Goal: Task Accomplishment & Management: Use online tool/utility

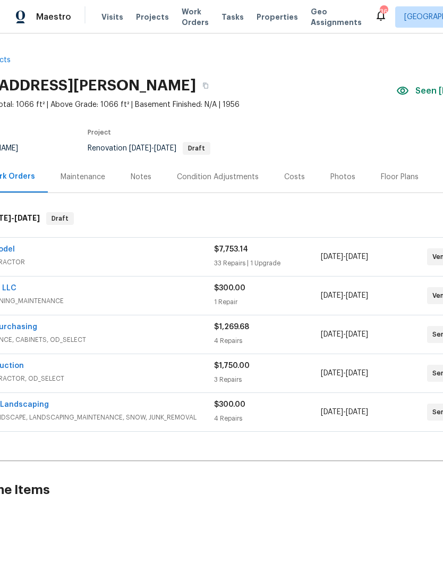
scroll to position [0, 77]
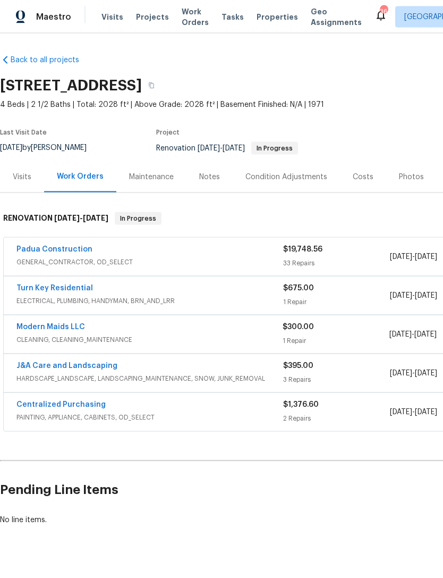
click at [68, 284] on link "Turn Key Residential" at bounding box center [54, 287] width 77 height 7
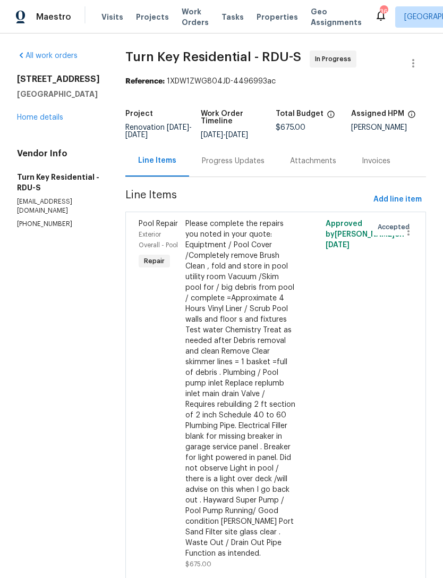
click at [254, 166] on div "Progress Updates" at bounding box center [233, 161] width 63 height 11
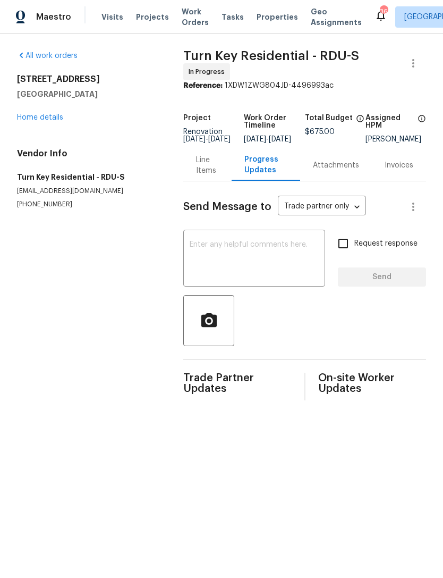
click at [255, 260] on textarea at bounding box center [254, 259] width 129 height 37
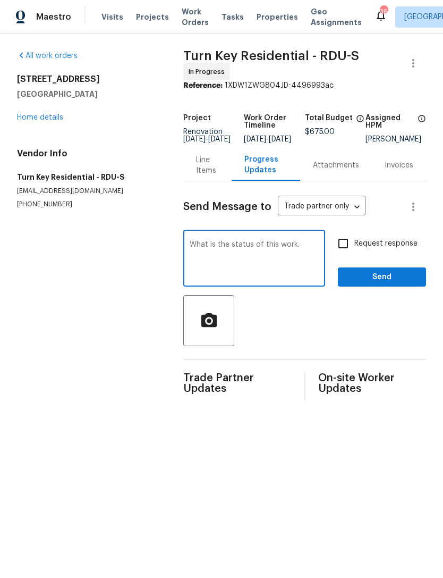
type textarea "What is the status of this work."
click at [345, 251] on input "Request response" at bounding box center [343, 243] width 22 height 22
checkbox input "true"
click at [303, 253] on textarea "What is the status of this work." at bounding box center [254, 259] width 129 height 37
type textarea "What is the status of this work?"
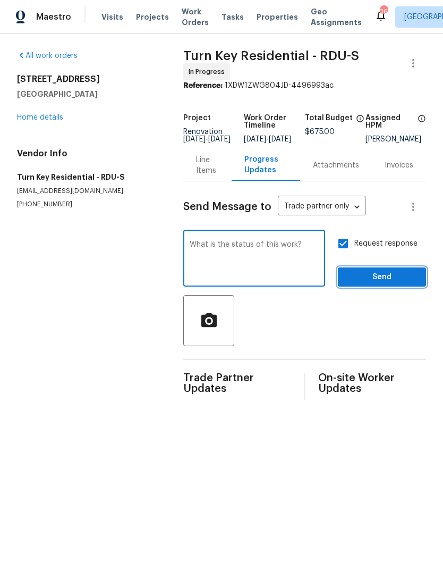
click at [380, 275] on span "Send" at bounding box center [382, 277] width 71 height 13
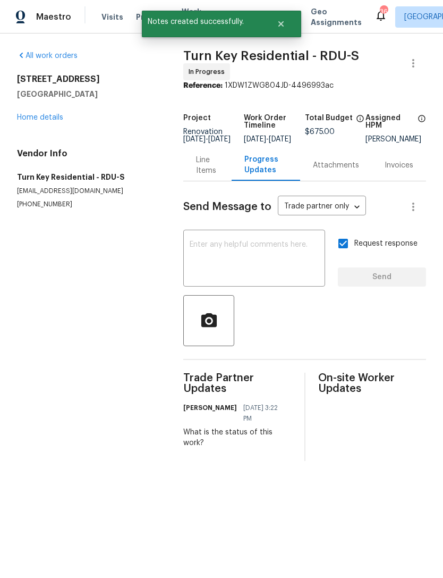
click at [41, 118] on link "Home details" at bounding box center [40, 117] width 46 height 7
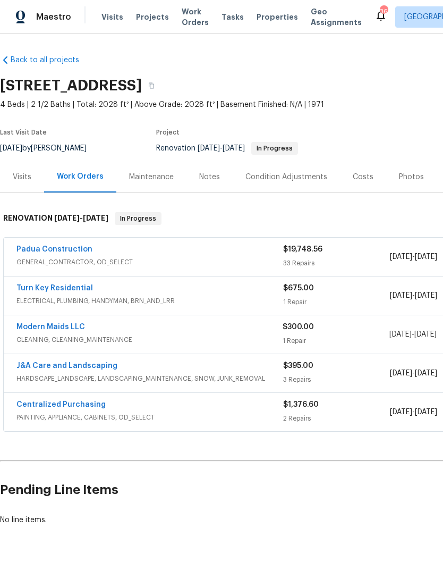
click at [35, 326] on link "Modern Maids LLC" at bounding box center [50, 326] width 69 height 7
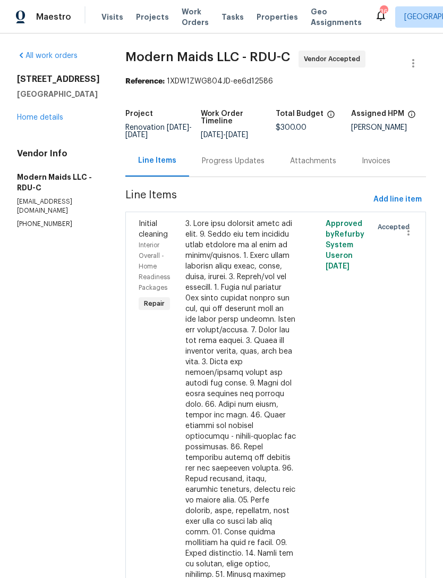
click at [242, 166] on div "Progress Updates" at bounding box center [233, 161] width 63 height 11
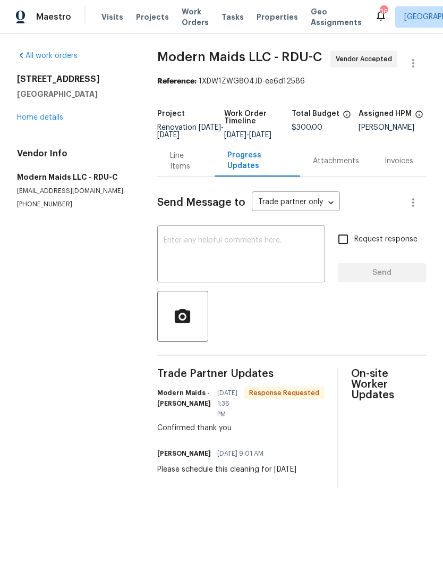
click at [52, 115] on link "Home details" at bounding box center [40, 117] width 46 height 7
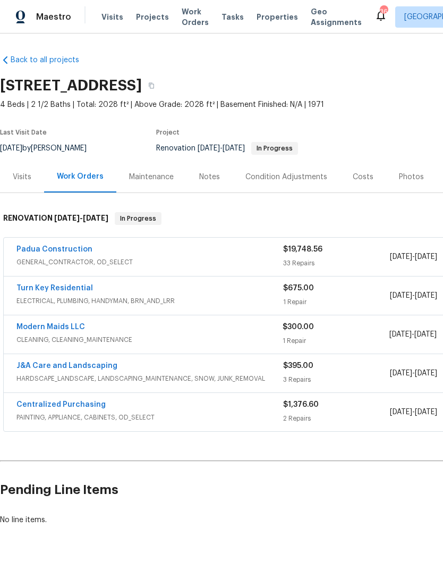
click at [74, 248] on link "Padua Construction" at bounding box center [54, 249] width 76 height 7
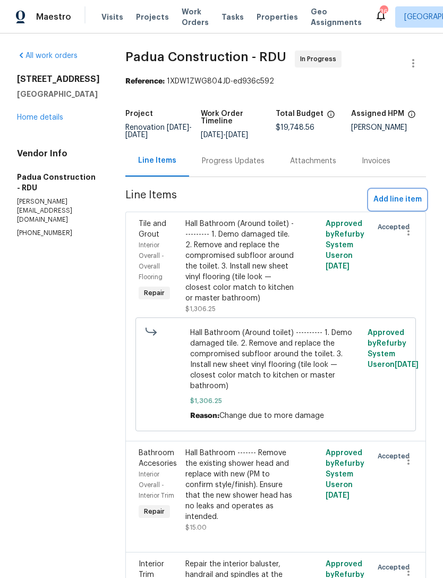
click at [378, 196] on span "Add line item" at bounding box center [398, 199] width 48 height 13
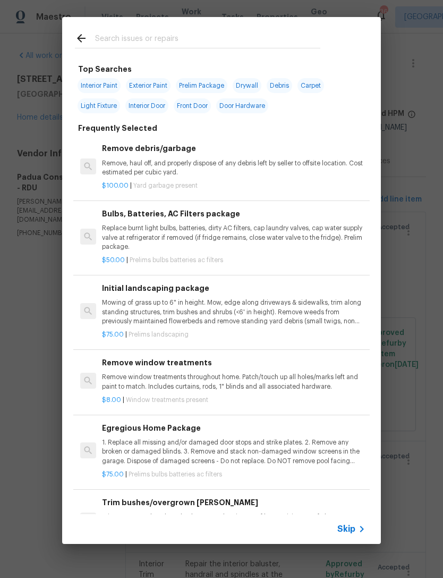
click at [130, 42] on input "text" at bounding box center [207, 40] width 225 height 16
type input "Demo"
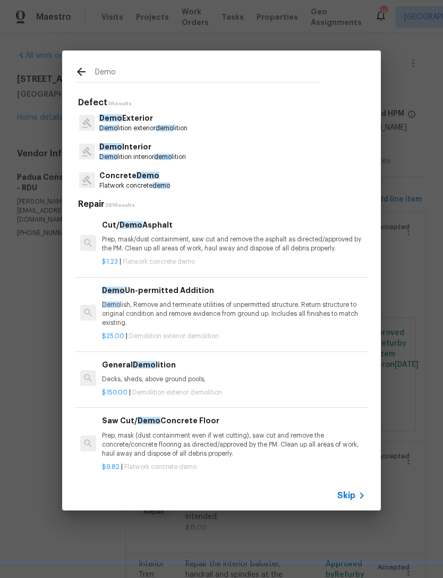
click at [170, 150] on p "Demo Interior" at bounding box center [142, 146] width 87 height 11
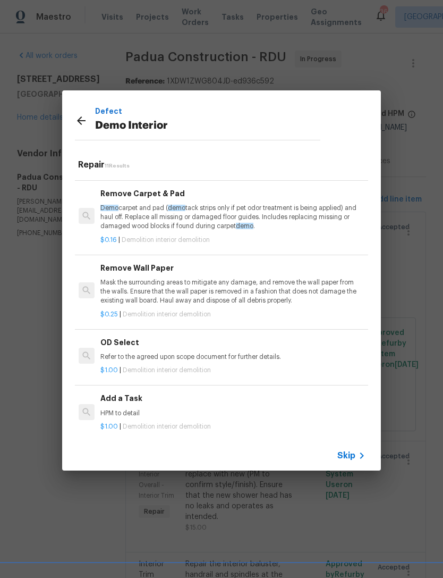
scroll to position [494, 2]
click at [119, 392] on h6 "Add a Task" at bounding box center [232, 398] width 264 height 12
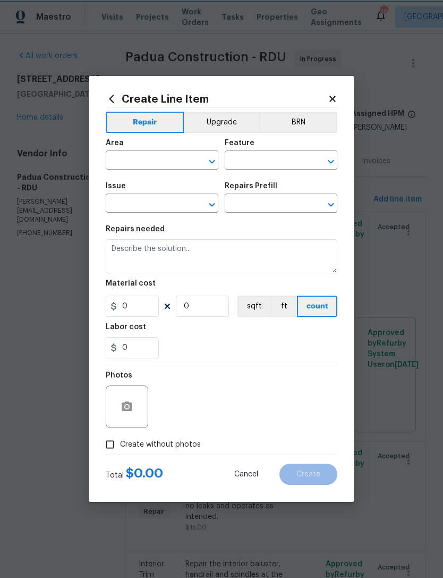
type input "Demolition"
type input "Demo Interior"
type input "Add a Task $1.00"
type textarea "HPM to detail"
type input "1"
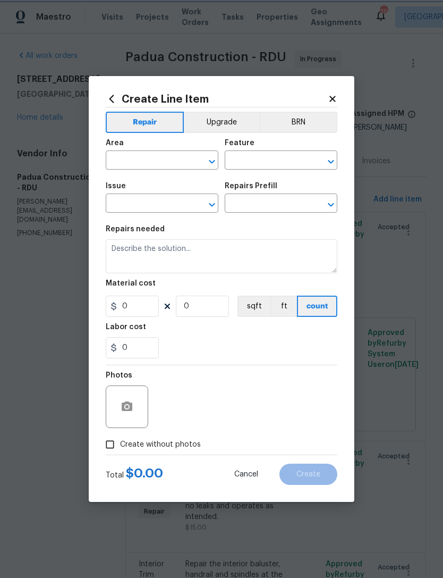
type input "1"
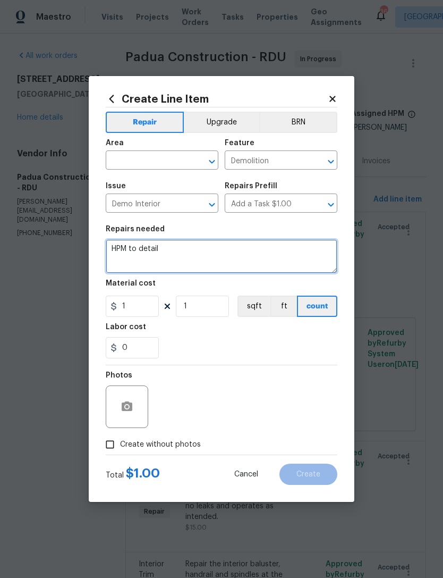
click at [127, 251] on textarea "HPM to detail" at bounding box center [222, 256] width 232 height 34
click at [128, 251] on textarea "HPM to detail" at bounding box center [222, 256] width 232 height 34
click at [127, 251] on textarea "HPM to detail" at bounding box center [222, 256] width 232 height 34
click at [130, 251] on textarea "HPM to detail" at bounding box center [222, 256] width 232 height 34
type textarea "R"
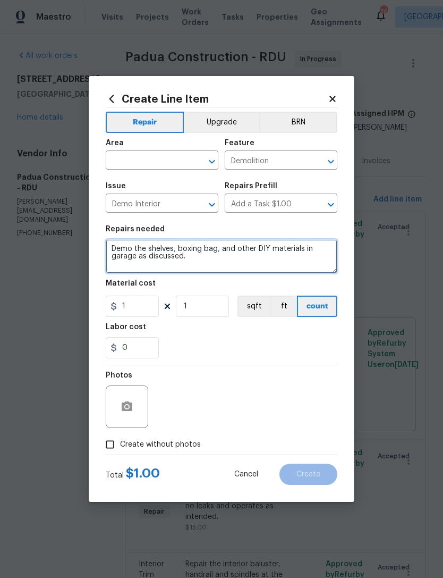
type textarea "Demo the shelves, boxing bag, and other DIY materials in garage as discussed."
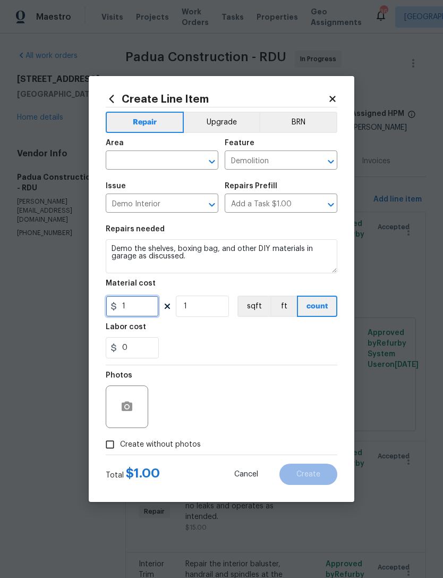
click at [140, 308] on input "1" at bounding box center [132, 306] width 53 height 21
type input "100"
click at [224, 355] on div "0" at bounding box center [222, 347] width 232 height 21
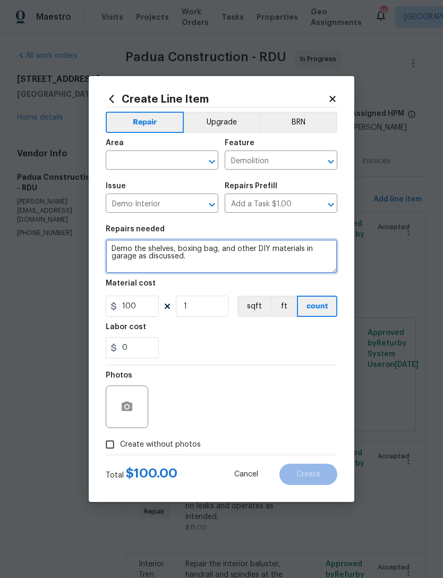
click at [110, 248] on textarea "Demo the shelves, boxing bag, and other DIY materials in garage as discussed." at bounding box center [222, 256] width 232 height 34
type textarea "1. Demo the shelves, boxing bag, and other DIY materials in garage as discussed."
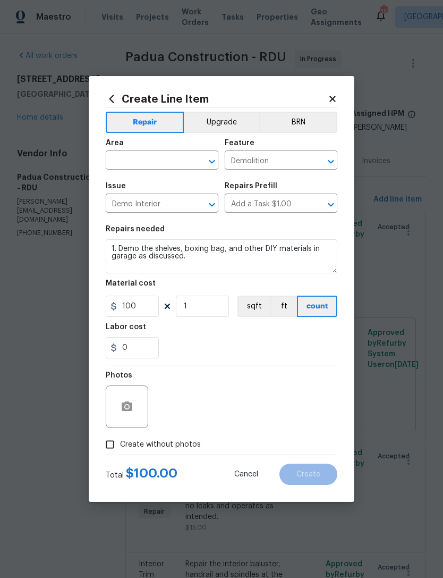
click at [284, 343] on div "0" at bounding box center [222, 347] width 232 height 21
click at [115, 444] on input "Create without photos" at bounding box center [110, 444] width 20 height 20
checkbox input "true"
click at [169, 165] on input "text" at bounding box center [147, 161] width 83 height 16
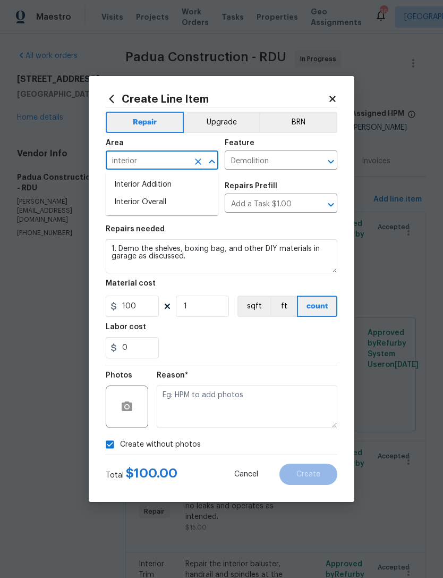
click at [168, 205] on li "Interior Overall" at bounding box center [162, 203] width 113 height 18
type input "Interior Overall"
click at [219, 342] on div "0" at bounding box center [222, 347] width 232 height 21
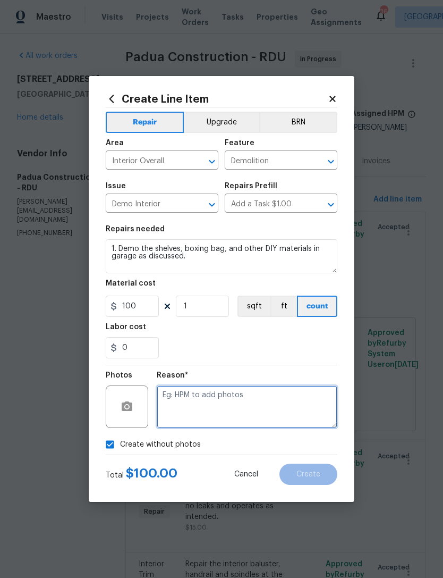
click at [264, 412] on textarea at bounding box center [247, 406] width 181 height 43
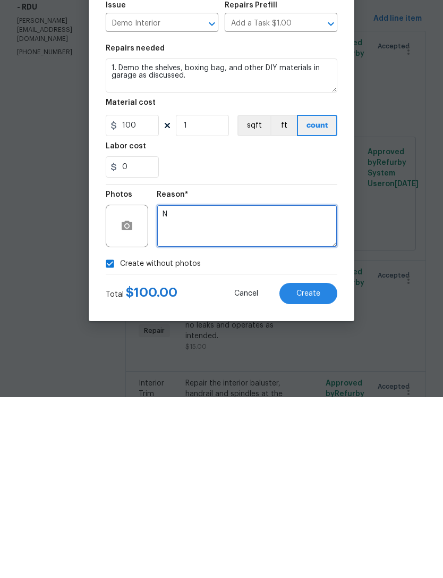
type textarea "N"
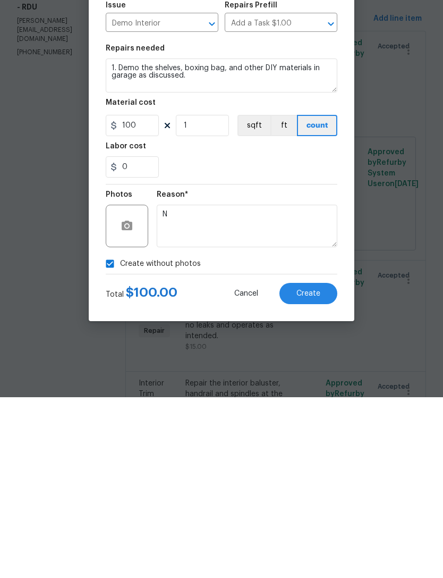
click at [313, 471] on span "Create" at bounding box center [309, 475] width 24 height 8
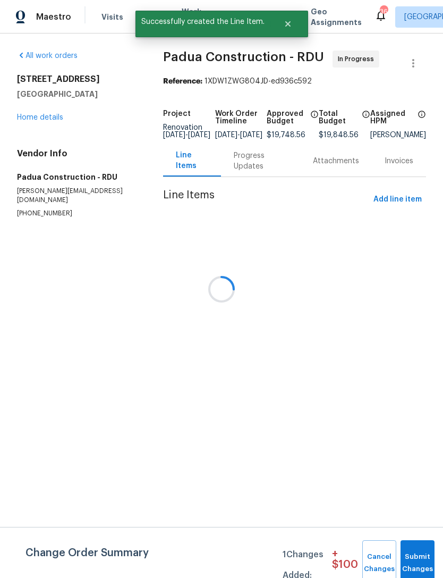
scroll to position [0, 0]
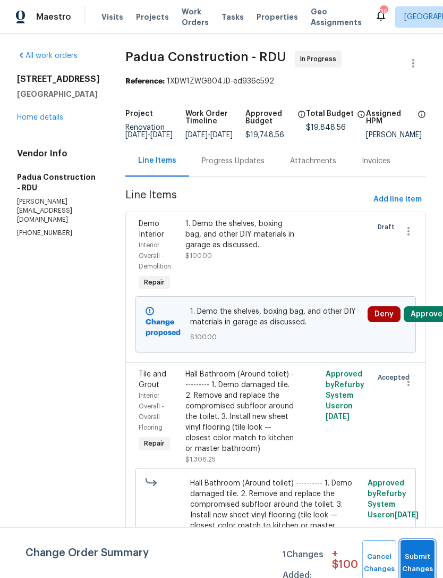
click at [420, 559] on button "Submit Changes" at bounding box center [418, 563] width 34 height 46
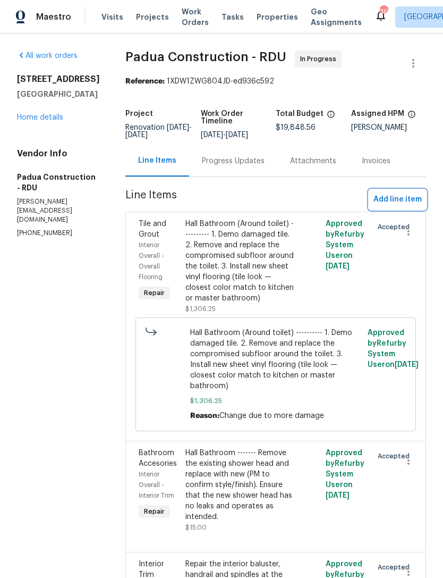
click at [403, 203] on span "Add line item" at bounding box center [398, 199] width 48 height 13
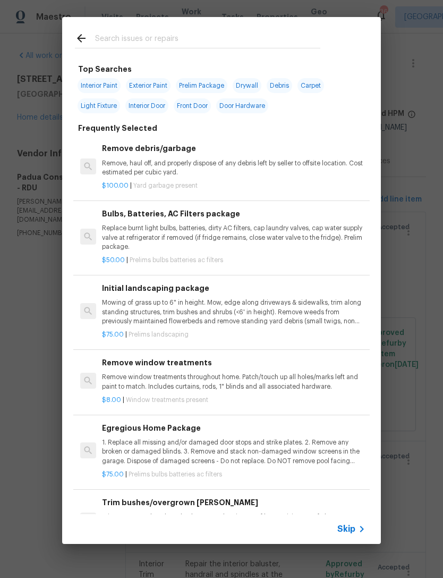
click at [118, 35] on input "text" at bounding box center [207, 40] width 225 height 16
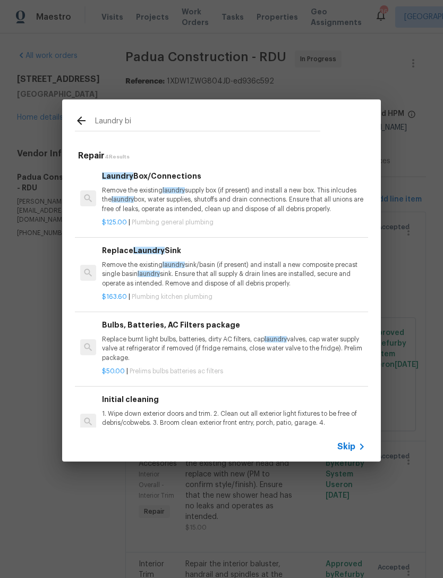
type input "Laundry bix"
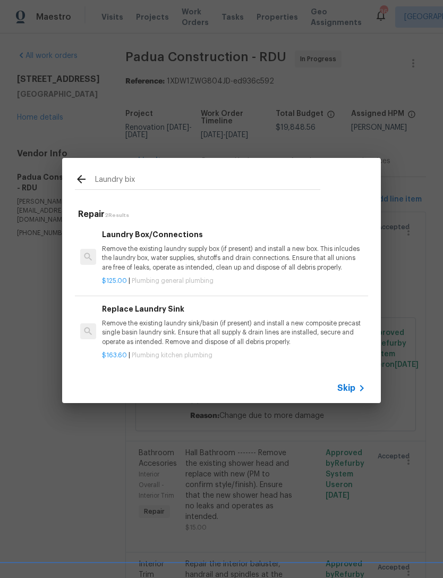
click at [177, 249] on p "Remove the existing laundry supply box (if present) and install a new box. This…" at bounding box center [234, 258] width 264 height 27
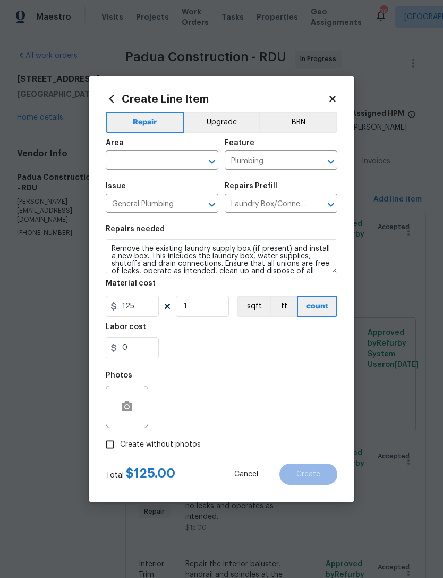
click at [141, 159] on input "text" at bounding box center [147, 161] width 83 height 16
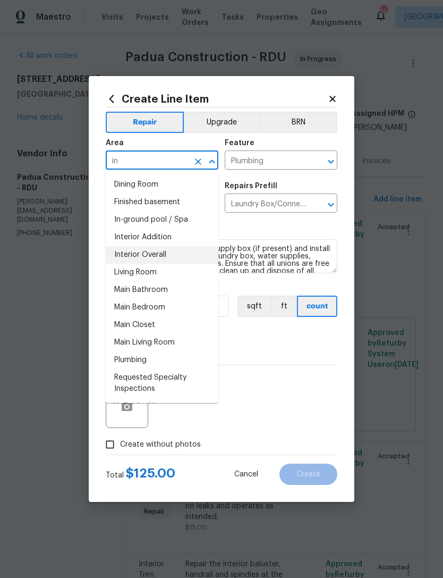
click at [173, 257] on li "Interior Overall" at bounding box center [162, 255] width 113 height 18
type input "Interior Overall"
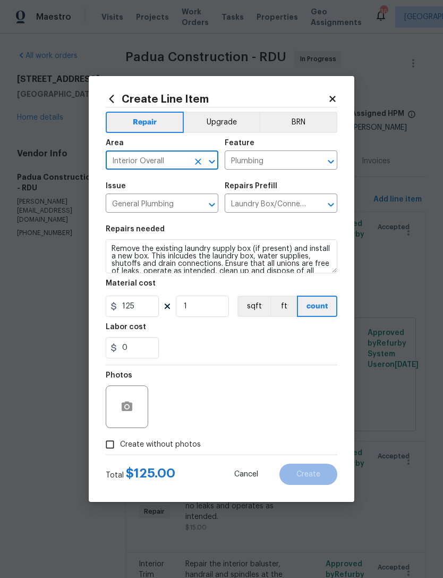
click at [199, 346] on div "0" at bounding box center [222, 347] width 232 height 21
click at [119, 440] on input "Create without photos" at bounding box center [110, 444] width 20 height 20
checkbox input "true"
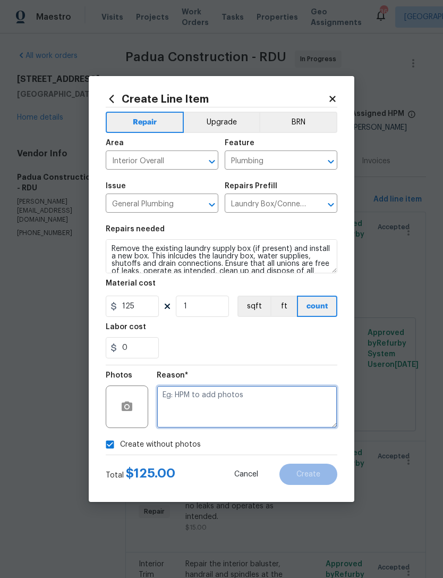
click at [214, 407] on textarea at bounding box center [247, 406] width 181 height 43
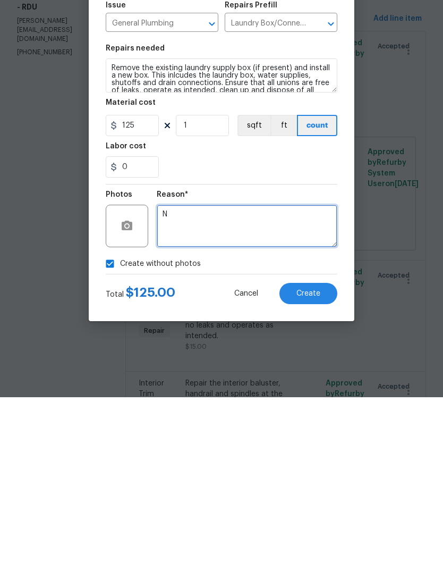
type textarea "N"
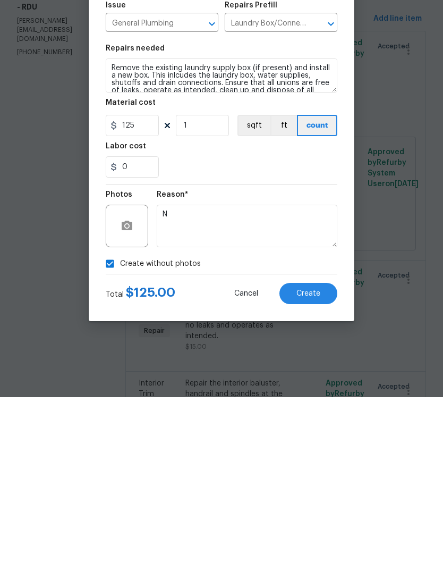
click at [312, 471] on span "Create" at bounding box center [309, 475] width 24 height 8
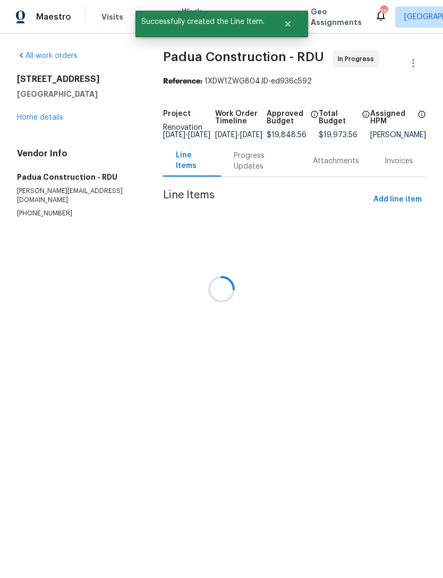
scroll to position [0, 0]
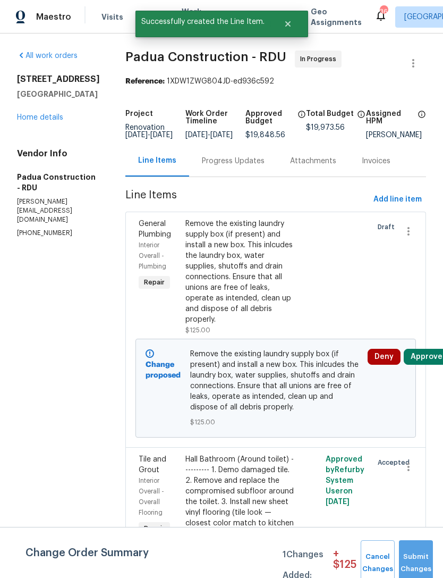
click at [411, 556] on span "Submit Changes" at bounding box center [416, 563] width 23 height 24
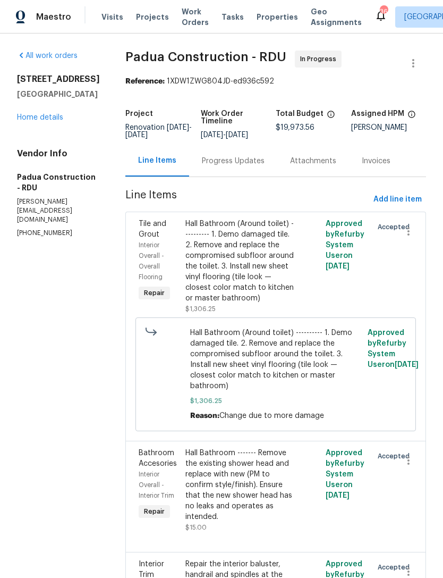
click at [32, 121] on link "Home details" at bounding box center [40, 117] width 46 height 7
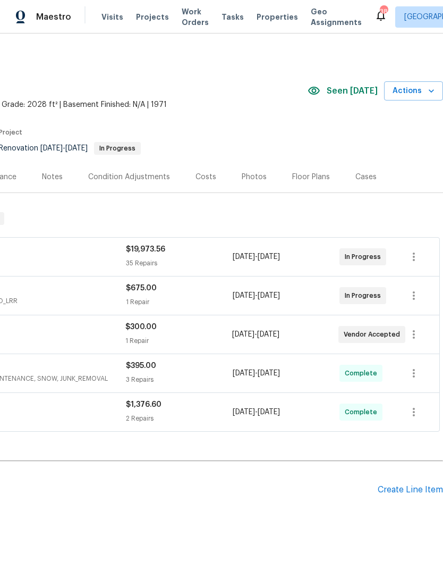
scroll to position [0, 157]
click at [207, 174] on div "Costs" at bounding box center [206, 177] width 21 height 11
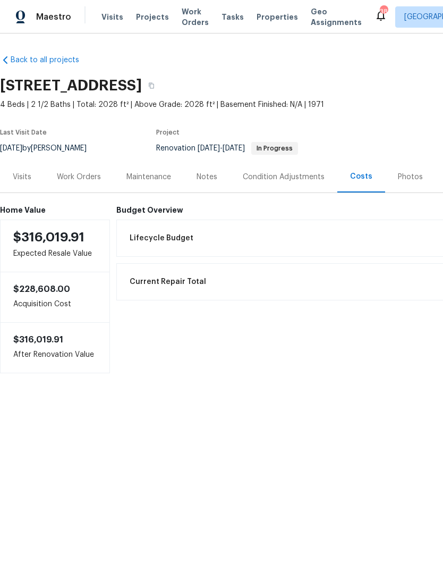
click at [83, 180] on div "Work Orders" at bounding box center [79, 177] width 44 height 11
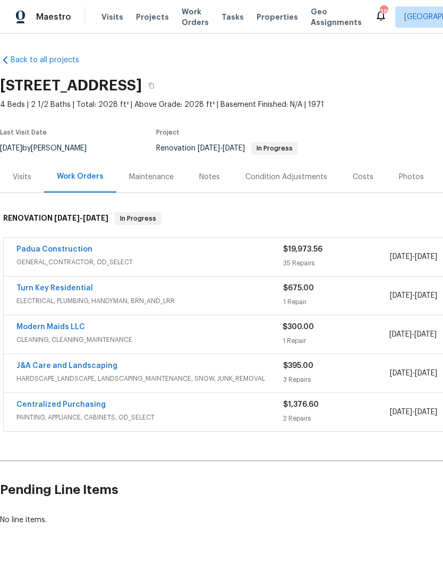
click at [76, 286] on link "Turn Key Residential" at bounding box center [54, 287] width 77 height 7
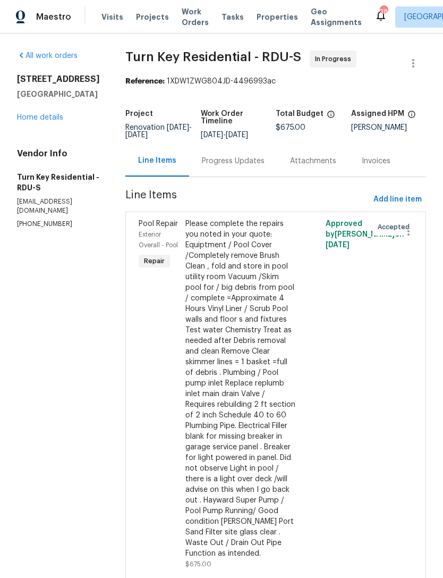
click at [257, 166] on div "Progress Updates" at bounding box center [233, 161] width 63 height 11
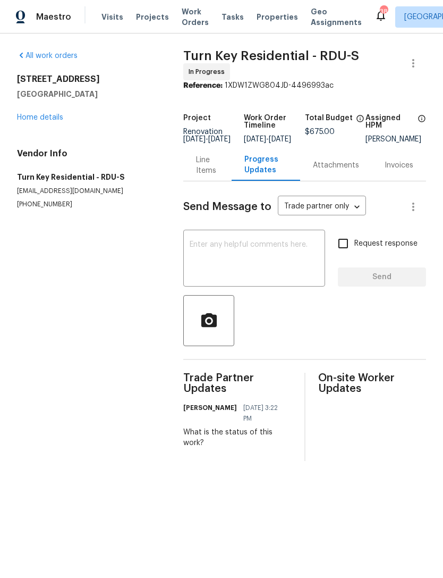
click at [50, 127] on div "All work orders [STREET_ADDRESS] Home details Vendor Info Turn Key Residential …" at bounding box center [87, 130] width 141 height 158
click at [49, 119] on link "Home details" at bounding box center [40, 117] width 46 height 7
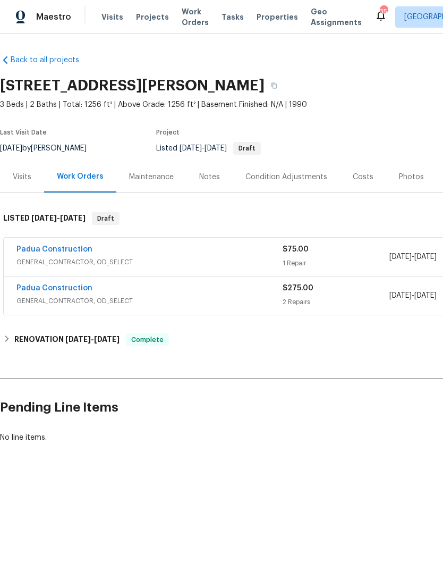
scroll to position [0, 66]
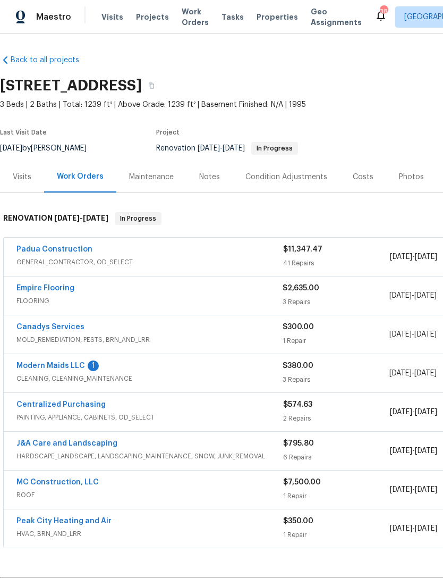
click at [68, 368] on link "Modern Maids LLC" at bounding box center [50, 365] width 69 height 7
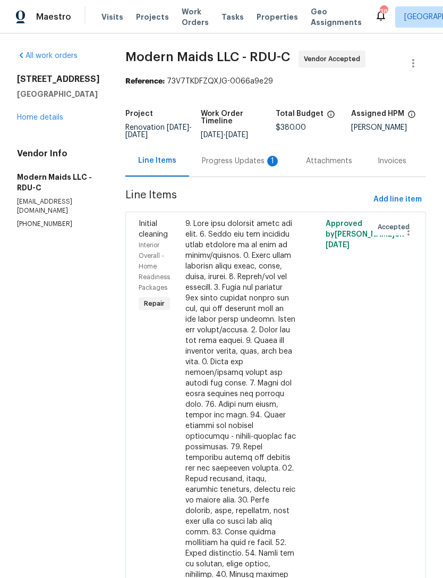
click at [260, 166] on div "Progress Updates 1" at bounding box center [241, 161] width 79 height 11
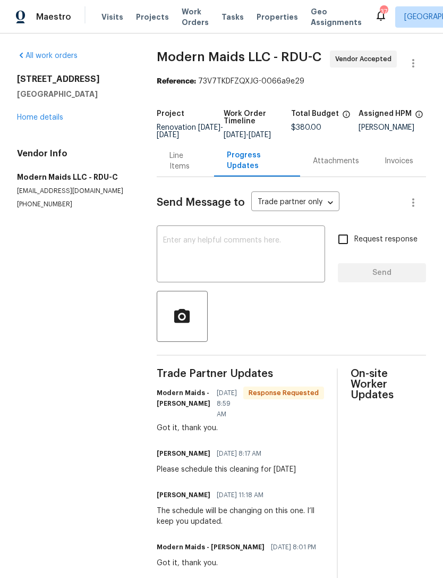
click at [43, 129] on div "All work orders 2709 Leabrook Dr Fayetteville, NC 28306 Home details Vendor Inf…" at bounding box center [74, 130] width 114 height 158
click at [56, 121] on link "Home details" at bounding box center [40, 117] width 46 height 7
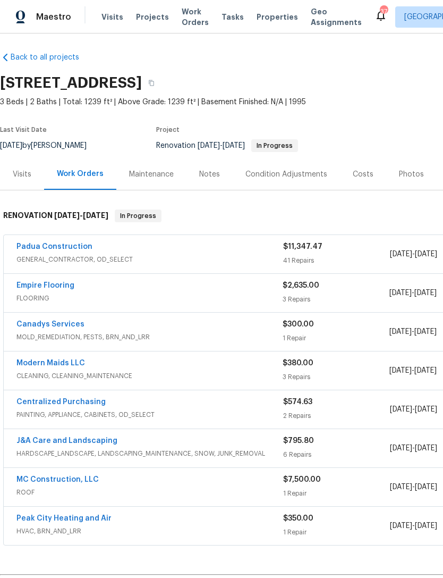
scroll to position [3, 0]
click at [63, 250] on link "Padua Construction" at bounding box center [54, 246] width 76 height 7
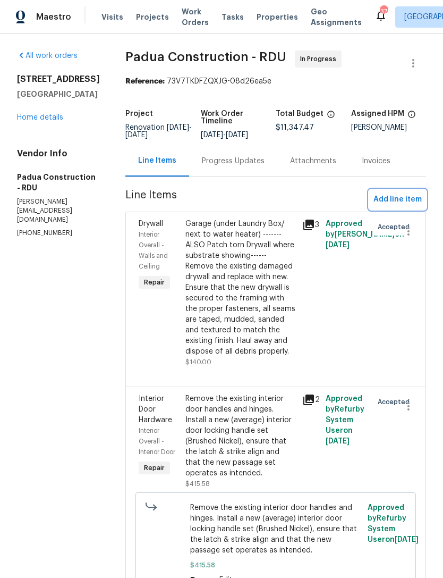
click at [399, 201] on span "Add line item" at bounding box center [398, 199] width 48 height 13
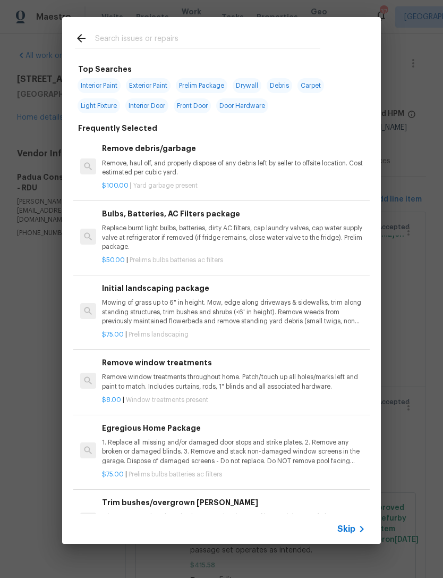
click at [164, 36] on input "text" at bounding box center [207, 40] width 225 height 16
click at [137, 40] on input "text" at bounding box center [207, 40] width 225 height 16
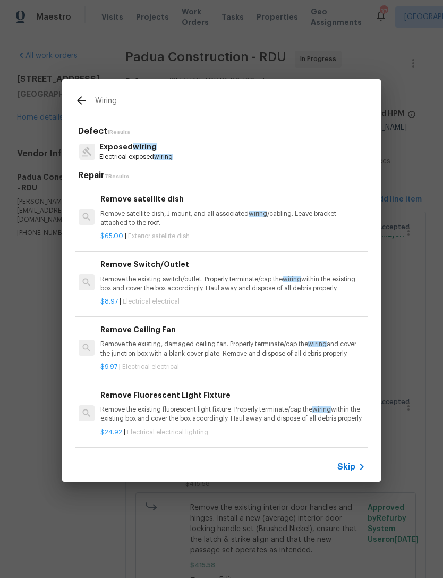
scroll to position [208, 2]
click at [168, 103] on input "Wiring" at bounding box center [207, 103] width 225 height 16
type input "W"
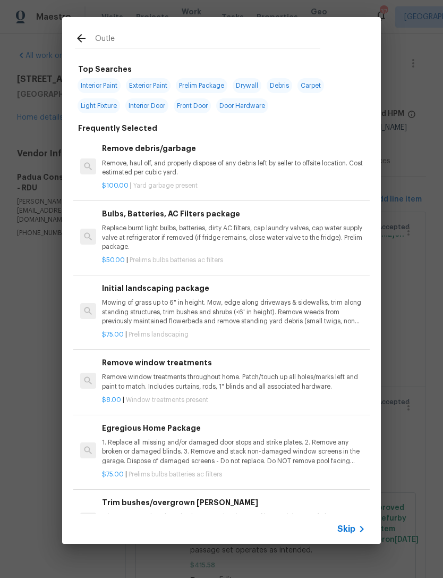
type input "Outlet"
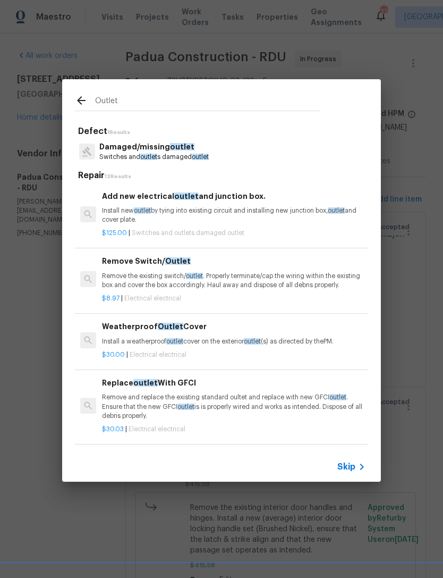
click at [204, 157] on span "outlet" at bounding box center [200, 157] width 17 height 6
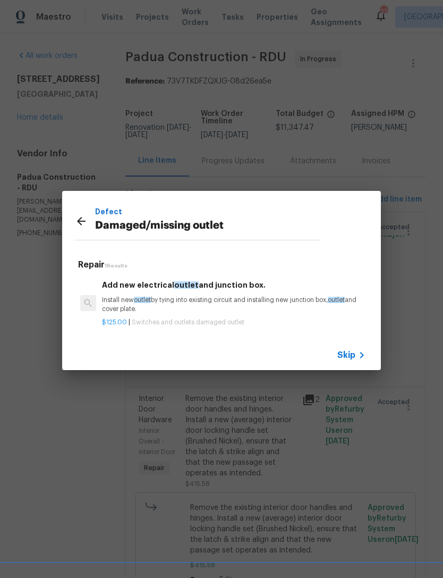
click at [183, 299] on p "Install new outlet by tying into existing circuit and installing new junction b…" at bounding box center [234, 305] width 264 height 18
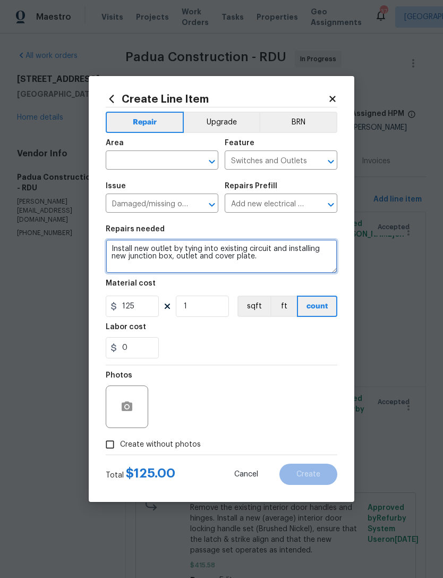
click at [117, 248] on textarea "Install new outlet by tying into existing circuit and installing new junction b…" at bounding box center [222, 256] width 232 height 34
click at [111, 250] on textarea "Install new outlet by tying into existing circuit and installing new junction b…" at bounding box center [222, 256] width 232 height 34
click at [183, 244] on textarea "Install new outlet by tying into existing circuit and installing new junction b…" at bounding box center [222, 256] width 232 height 34
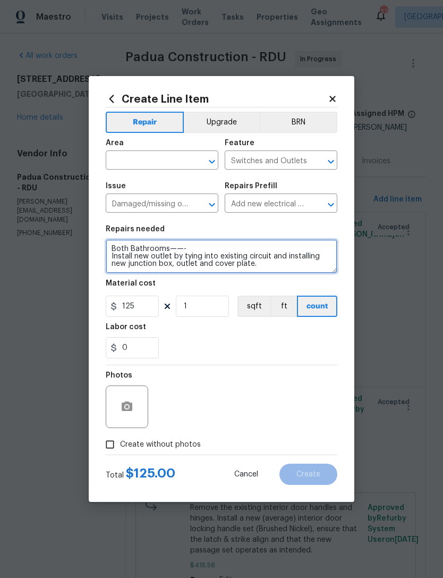
click at [109, 260] on textarea "Both Bathrooms——- Install new outlet by tying into existing circuit and install…" at bounding box center [222, 256] width 232 height 34
click at [118, 252] on textarea "Both Bathrooms——- Remove the damaged wiring. Install new outlet by tying into e…" at bounding box center [222, 256] width 232 height 34
click at [112, 256] on textarea "Both Bathrooms——- Remove the damaged wiring. Install new outlet by tying into e…" at bounding box center [222, 256] width 232 height 34
click at [228, 258] on textarea "Both Bathrooms——- 1. Remove the damaged wiring. Install new outlet by tying int…" at bounding box center [222, 256] width 232 height 34
click at [264, 255] on textarea "Both Bathrooms——- 1. Remove the damaged wiring. Install new outlet by tying int…" at bounding box center [222, 256] width 232 height 34
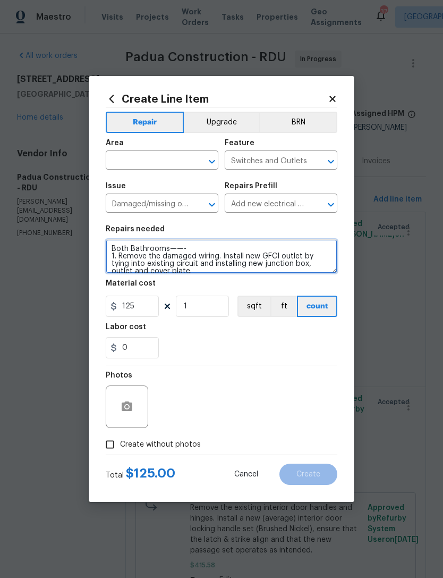
click at [303, 256] on textarea "Both Bathrooms——- 1. Remove the damaged wiring. Install new GFCI outlet by tyin…" at bounding box center [222, 256] width 232 height 34
click at [226, 257] on textarea "Both Bathrooms——- 1. Remove the damaged wiring. Install new GFCI outlets by tyi…" at bounding box center [222, 256] width 232 height 34
type textarea "Both Bathrooms——- 1. Remove the damaged wiring. 2. Install new GFCI outlets by …"
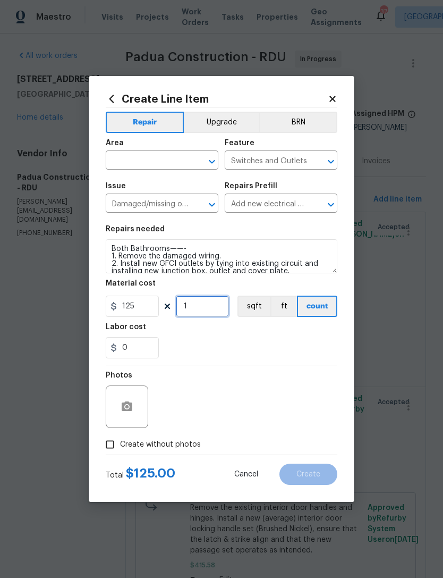
click at [195, 308] on input "1" at bounding box center [202, 306] width 53 height 21
type input "2"
click at [145, 314] on input "125" at bounding box center [132, 306] width 53 height 21
type input "175"
click at [224, 337] on div "Labor cost" at bounding box center [222, 330] width 232 height 14
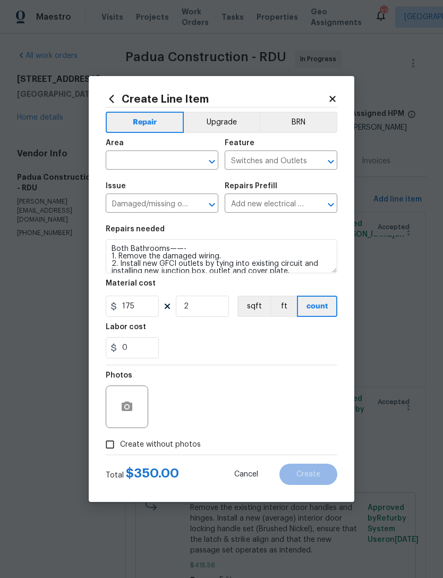
click at [150, 162] on input "text" at bounding box center [147, 161] width 83 height 16
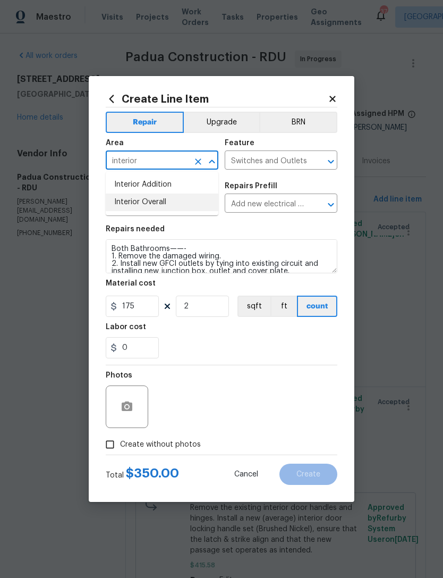
click at [164, 204] on li "Interior Overall" at bounding box center [162, 203] width 113 height 18
type input "Interior Overall"
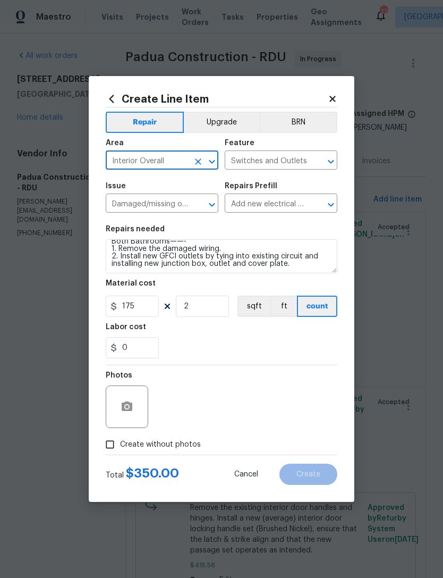
scroll to position [7, 0]
click at [169, 439] on label "Create without photos" at bounding box center [150, 444] width 101 height 20
click at [120, 439] on input "Create without photos" at bounding box center [110, 444] width 20 height 20
checkbox input "true"
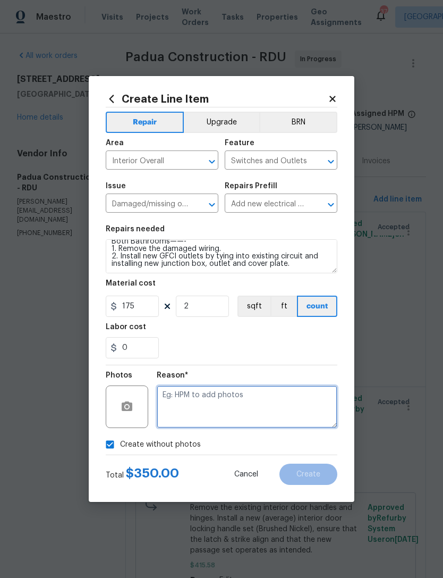
click at [215, 392] on textarea at bounding box center [247, 406] width 181 height 43
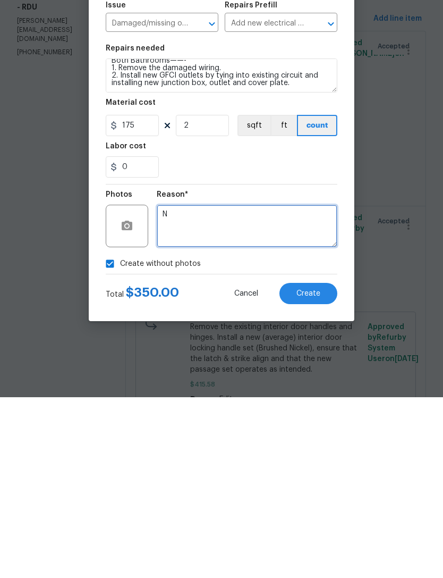
type textarea "N"
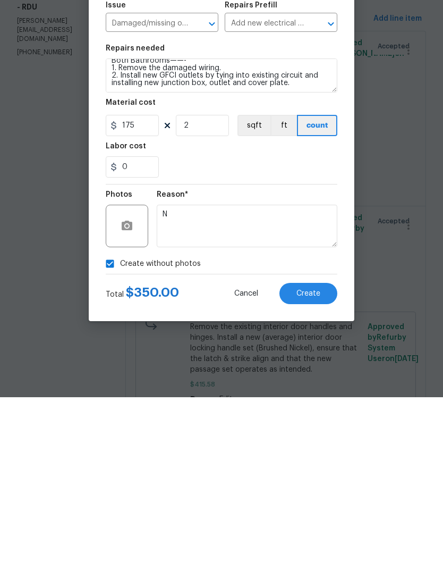
click at [316, 471] on span "Create" at bounding box center [309, 475] width 24 height 8
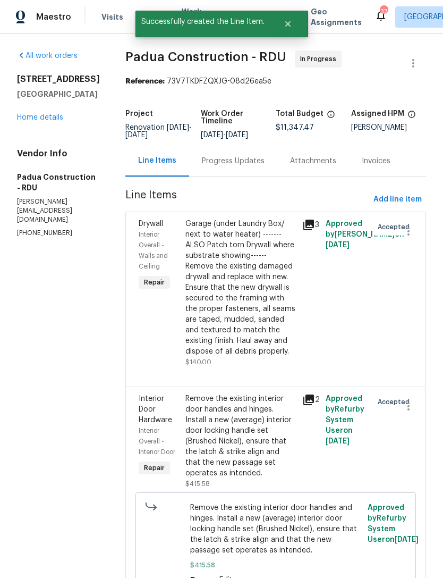
scroll to position [0, 0]
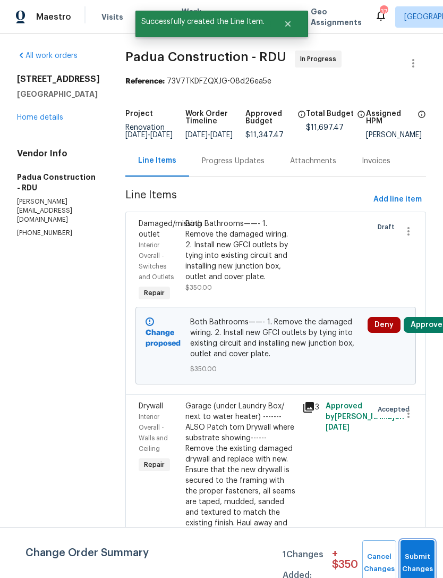
click at [417, 557] on button "Submit Changes" at bounding box center [418, 563] width 34 height 46
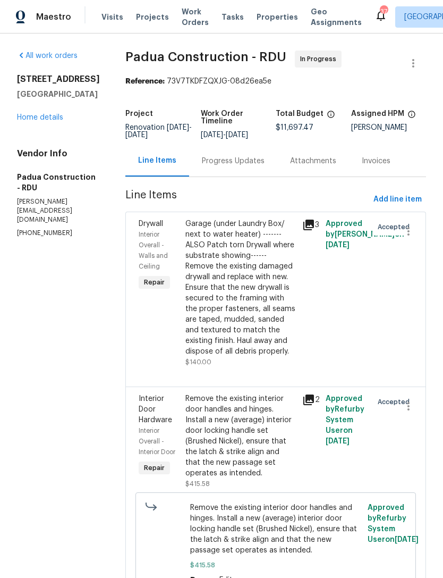
click at [39, 121] on link "Home details" at bounding box center [40, 117] width 46 height 7
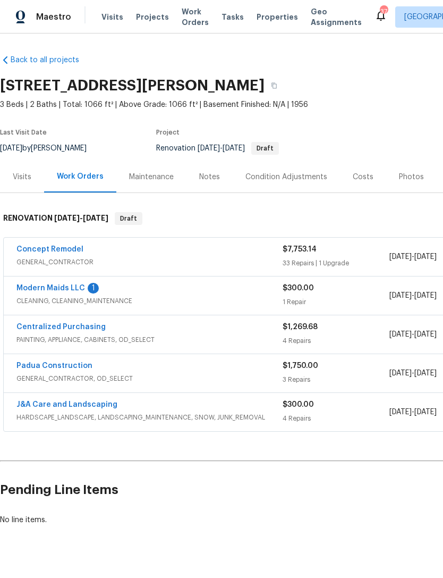
click at [79, 289] on link "Modern Maids LLC" at bounding box center [50, 287] width 69 height 7
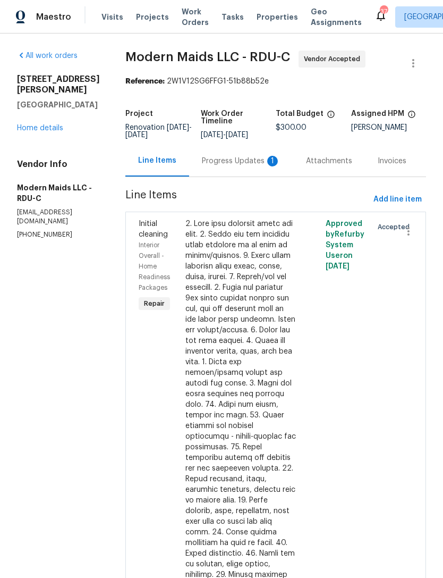
click at [248, 166] on div "Progress Updates 1" at bounding box center [241, 161] width 79 height 11
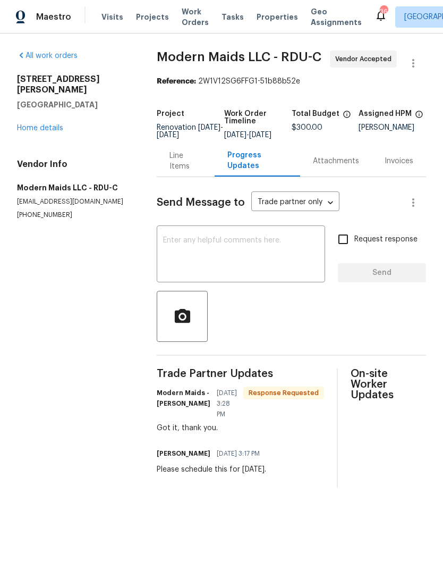
click at [44, 124] on link "Home details" at bounding box center [40, 127] width 46 height 7
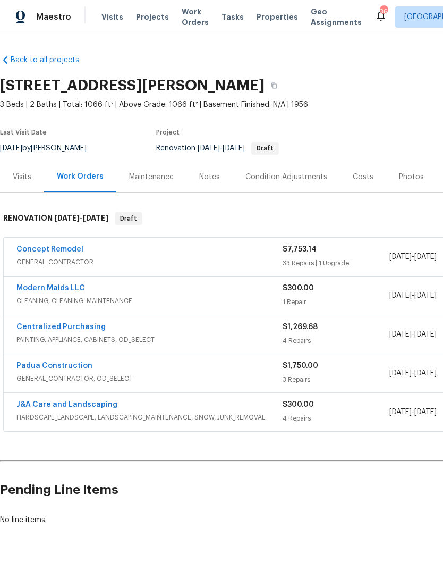
click at [63, 250] on link "Concept Remodel" at bounding box center [49, 249] width 67 height 7
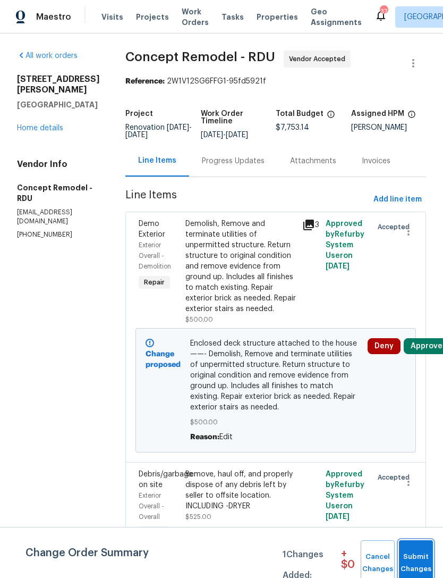
click at [418, 564] on span "Submit Changes" at bounding box center [416, 563] width 23 height 24
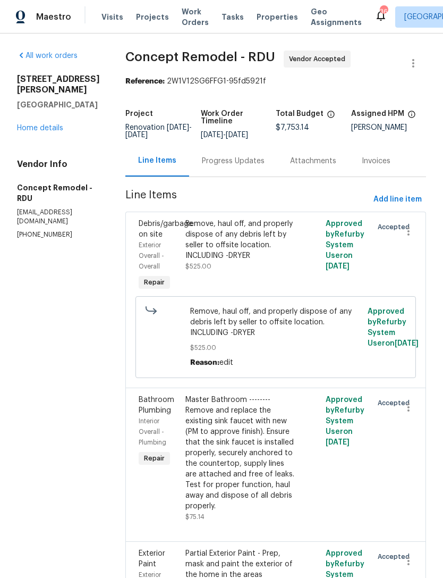
click at [205, 166] on div "Progress Updates" at bounding box center [233, 161] width 63 height 11
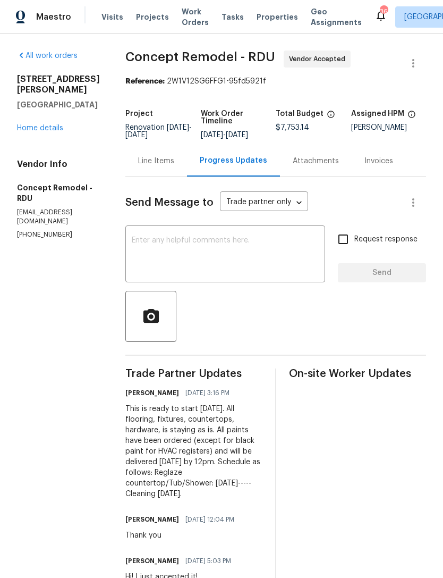
click at [238, 257] on textarea at bounding box center [225, 255] width 187 height 37
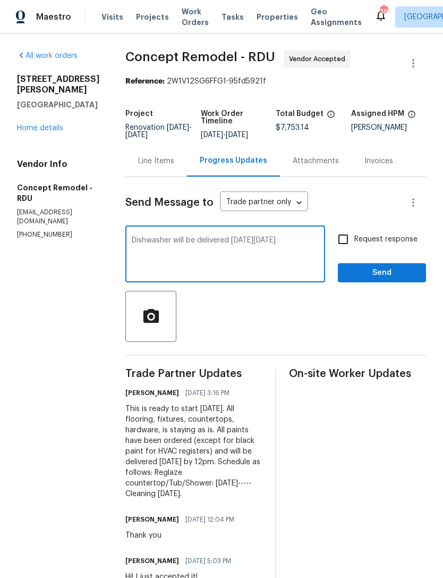
type textarea "Dishwasher will be delivered on Thursday 10/16"
click at [370, 269] on span "Send" at bounding box center [382, 272] width 71 height 13
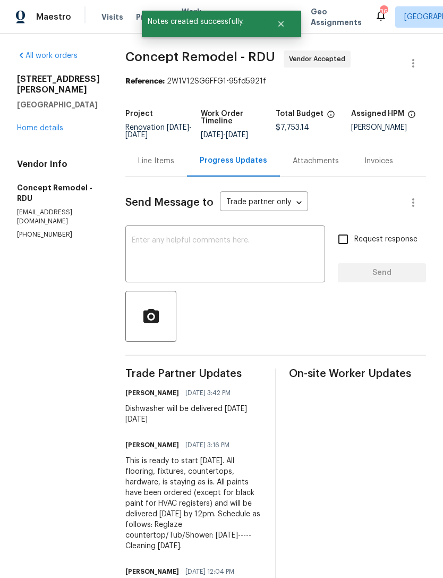
click at [30, 132] on link "Home details" at bounding box center [40, 127] width 46 height 7
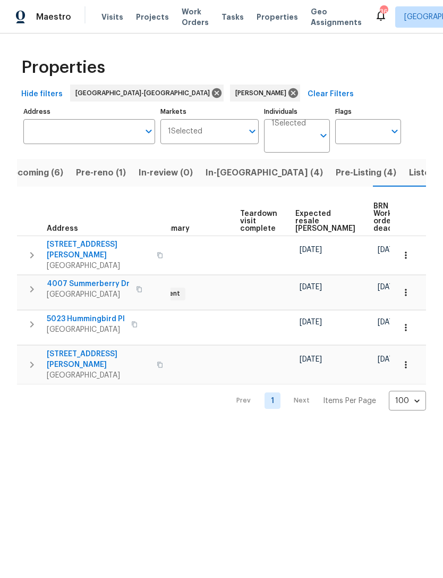
scroll to position [0, 211]
click at [404, 254] on icon "button" at bounding box center [406, 255] width 11 height 11
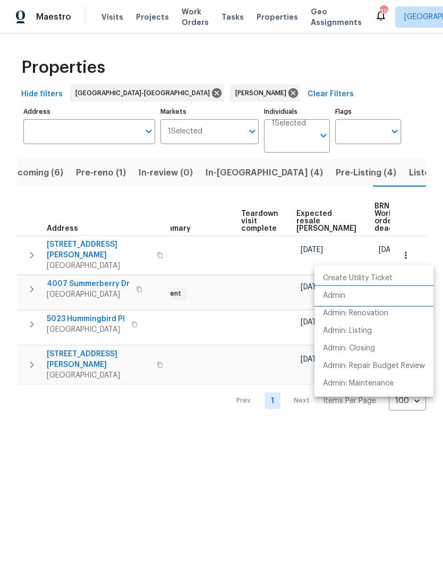
click at [338, 295] on p "Admin" at bounding box center [334, 295] width 22 height 11
click at [190, 201] on div at bounding box center [221, 289] width 443 height 578
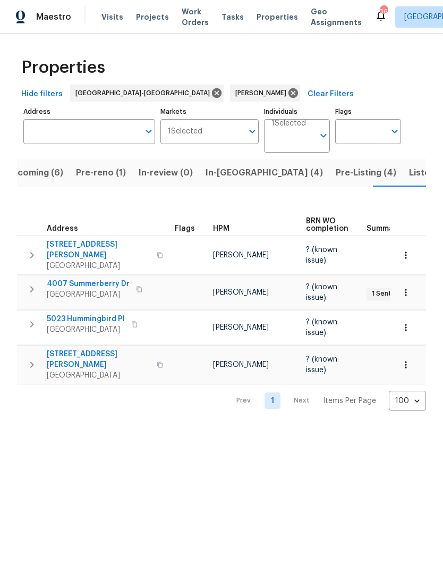
scroll to position [0, 0]
click at [89, 245] on span "[STREET_ADDRESS][PERSON_NAME]" at bounding box center [99, 249] width 104 height 21
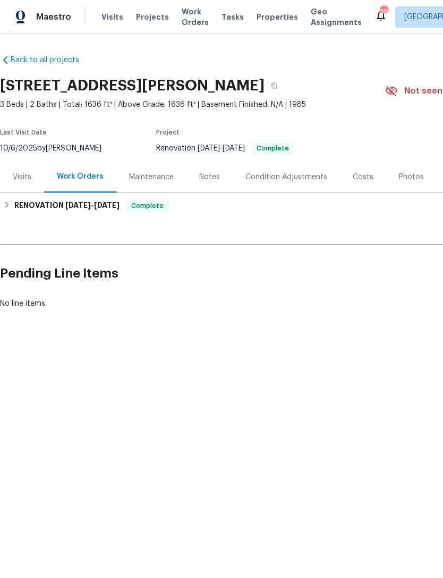
click at [362, 178] on div "Costs" at bounding box center [363, 177] width 21 height 11
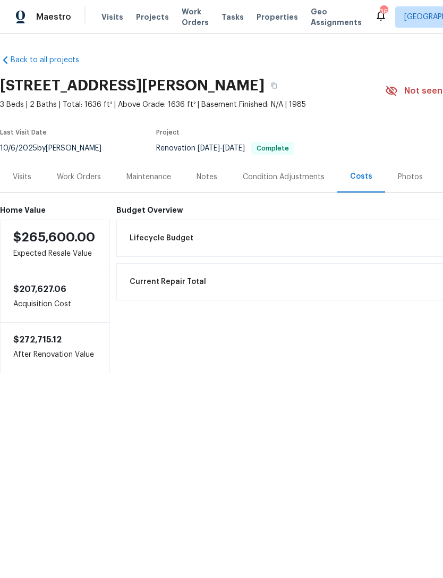
click at [91, 176] on div "Work Orders" at bounding box center [79, 177] width 44 height 11
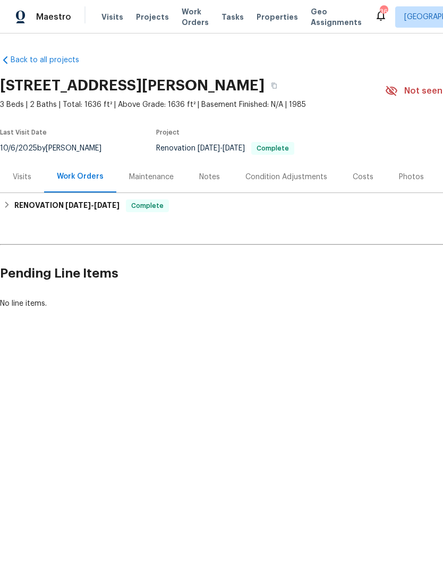
click at [26, 178] on div "Visits" at bounding box center [22, 177] width 19 height 11
